Goal: Task Accomplishment & Management: Complete application form

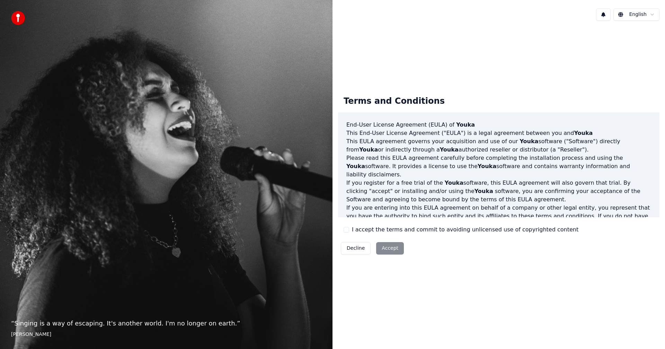
click at [352, 230] on label "I accept the terms and commit to avoiding unlicensed use of copyrighted content" at bounding box center [465, 230] width 226 height 8
click at [349, 230] on button "I accept the terms and commit to avoiding unlicensed use of copyrighted content" at bounding box center [346, 230] width 6 height 6
click at [397, 251] on button "Accept" at bounding box center [390, 248] width 28 height 12
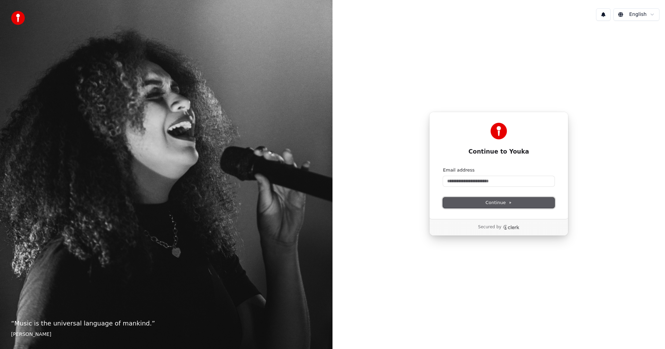
click at [492, 203] on span "Continue" at bounding box center [498, 203] width 26 height 6
click at [454, 184] on input "Email address" at bounding box center [498, 181] width 111 height 10
click at [455, 181] on input "Email address" at bounding box center [498, 181] width 111 height 10
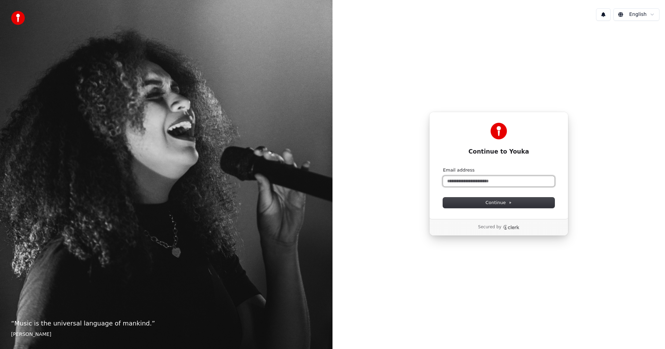
click at [455, 181] on input "Email address" at bounding box center [498, 181] width 111 height 10
click at [486, 200] on button "Continue" at bounding box center [498, 203] width 111 height 10
type input "**********"
